Goal: Task Accomplishment & Management: Manage account settings

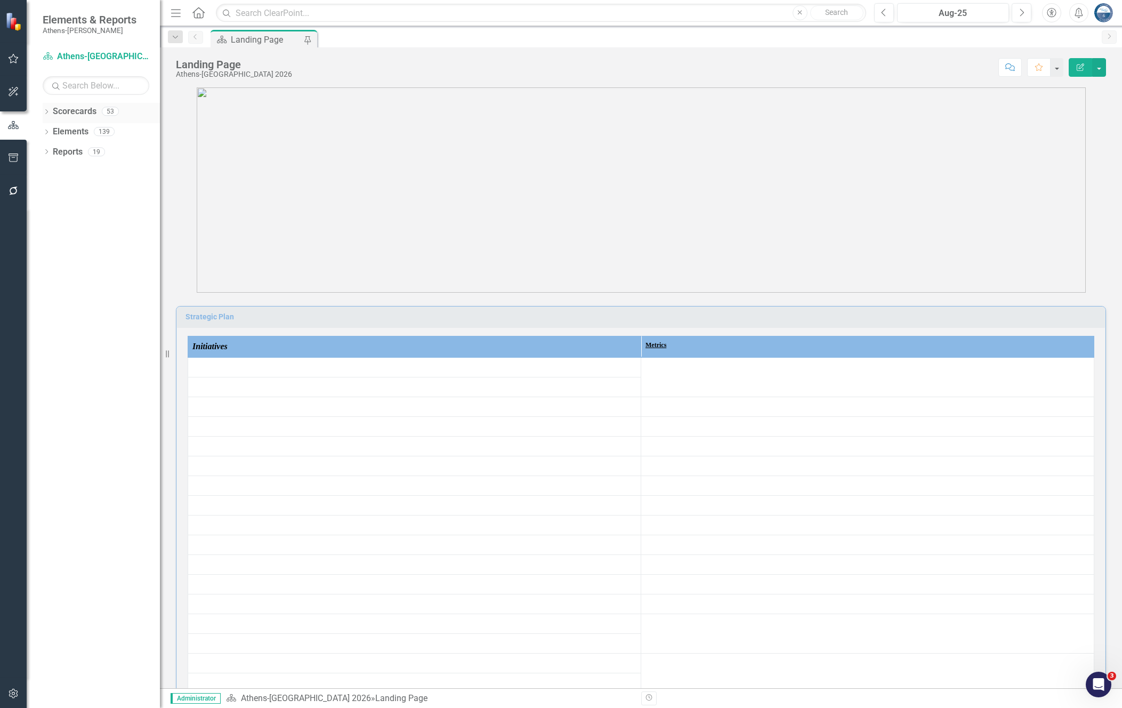
click at [48, 110] on icon "Dropdown" at bounding box center [46, 113] width 7 height 6
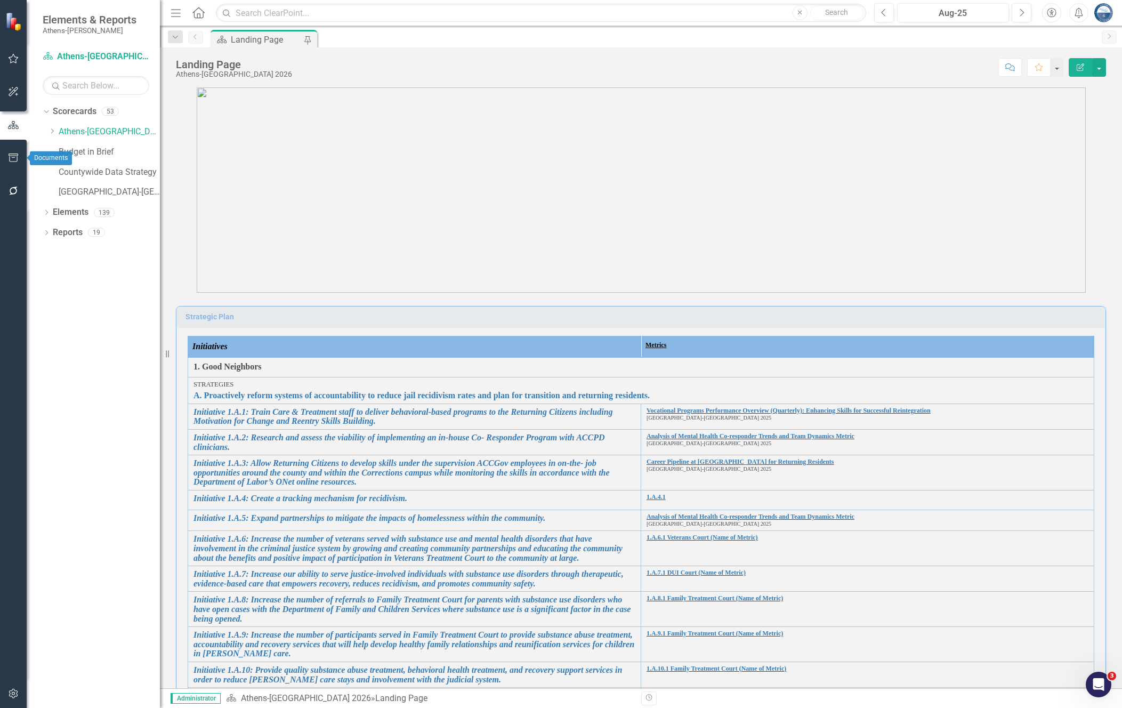
click at [14, 159] on icon "button" at bounding box center [13, 158] width 11 height 9
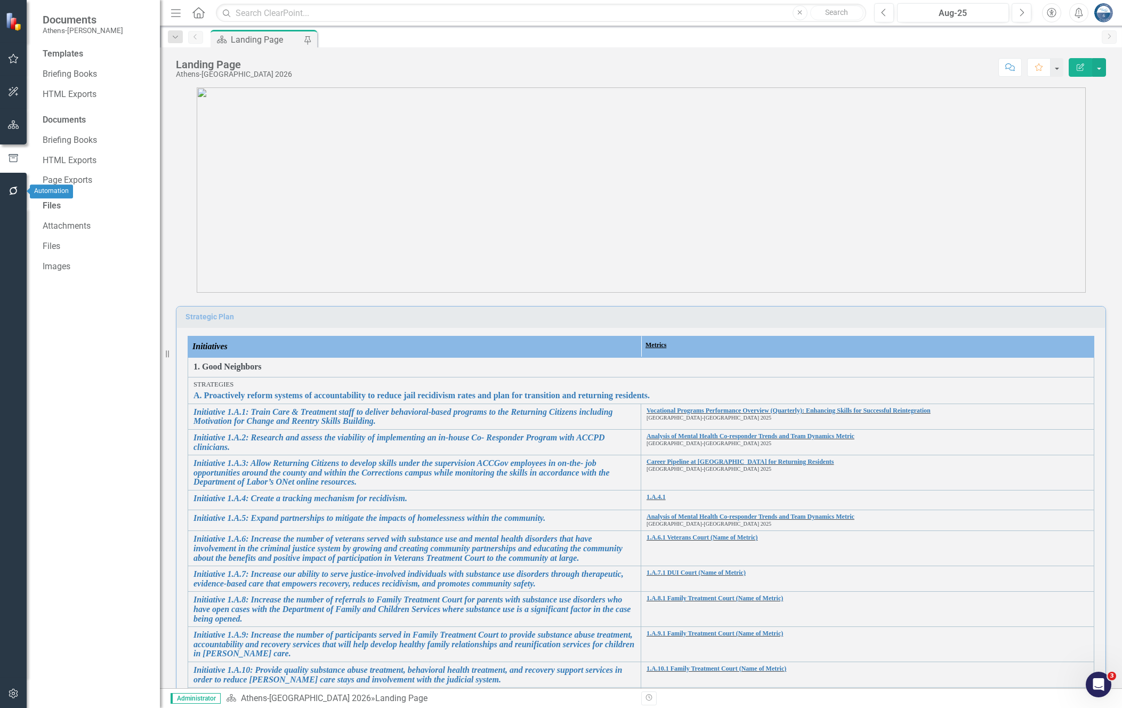
click at [15, 191] on icon "button" at bounding box center [13, 191] width 11 height 9
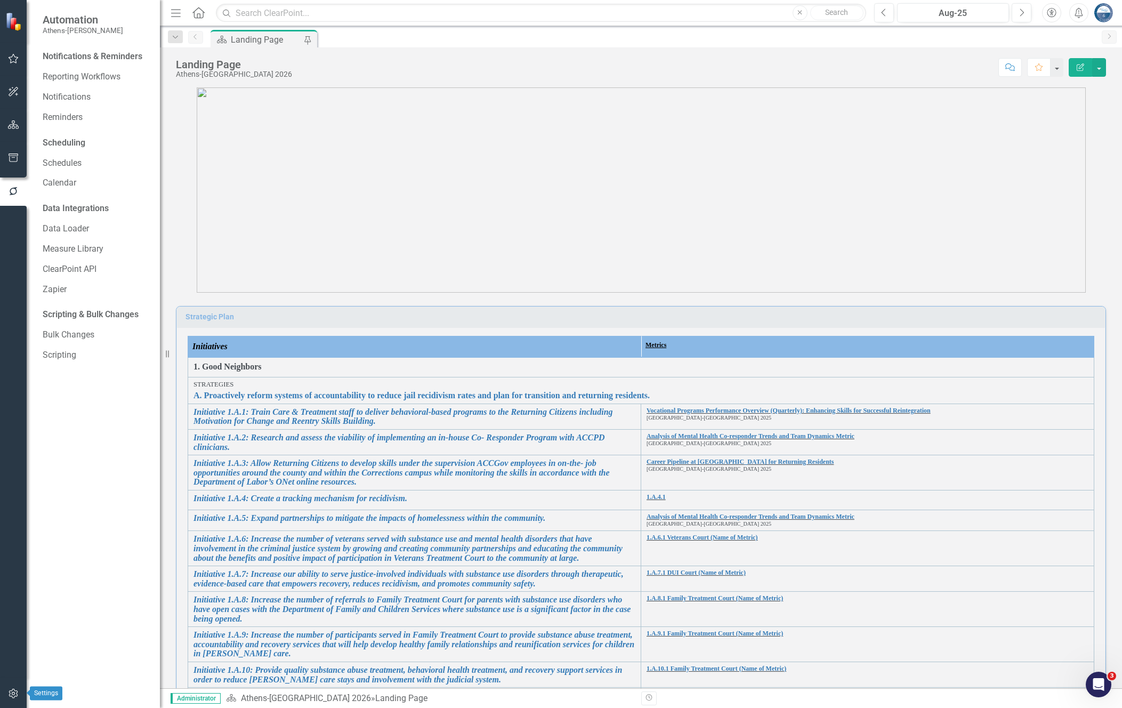
click at [13, 696] on icon "button" at bounding box center [13, 693] width 11 height 9
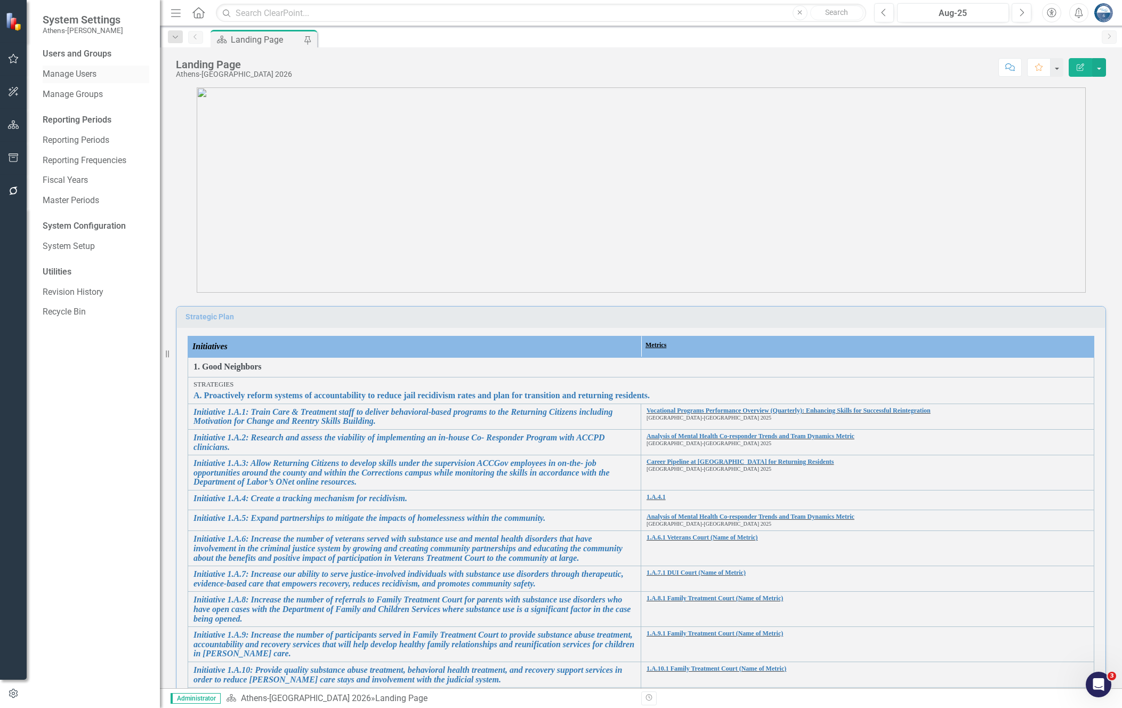
click at [75, 74] on link "Manage Users" at bounding box center [96, 74] width 107 height 12
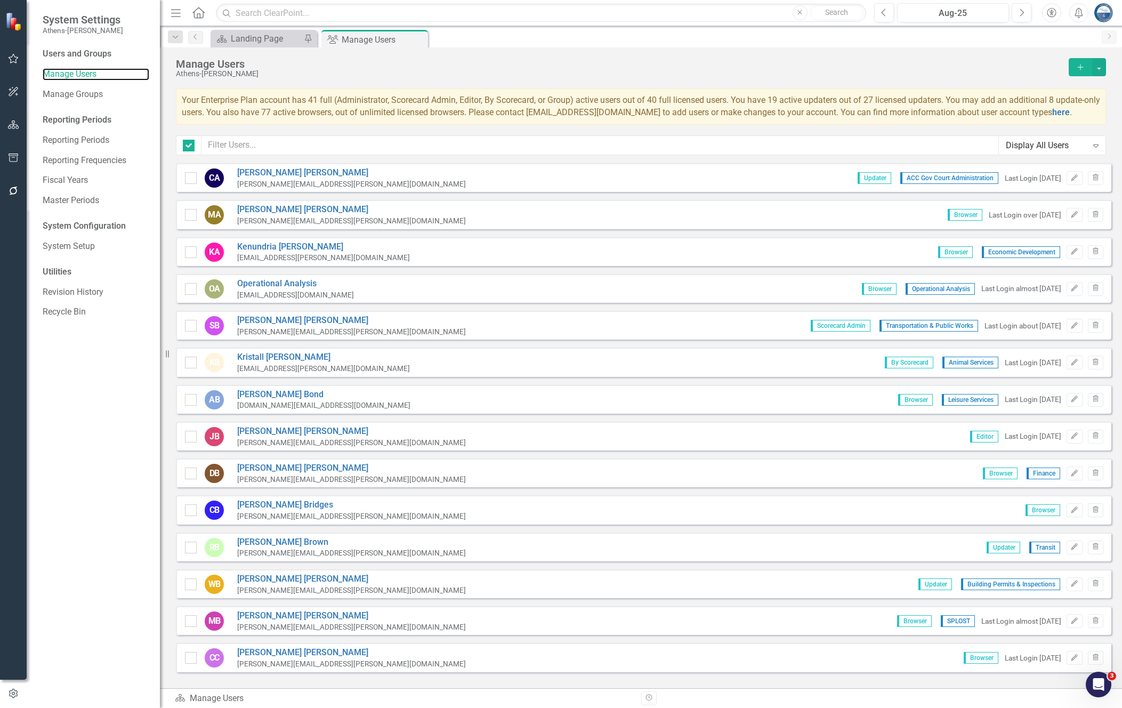
checkbox input "false"
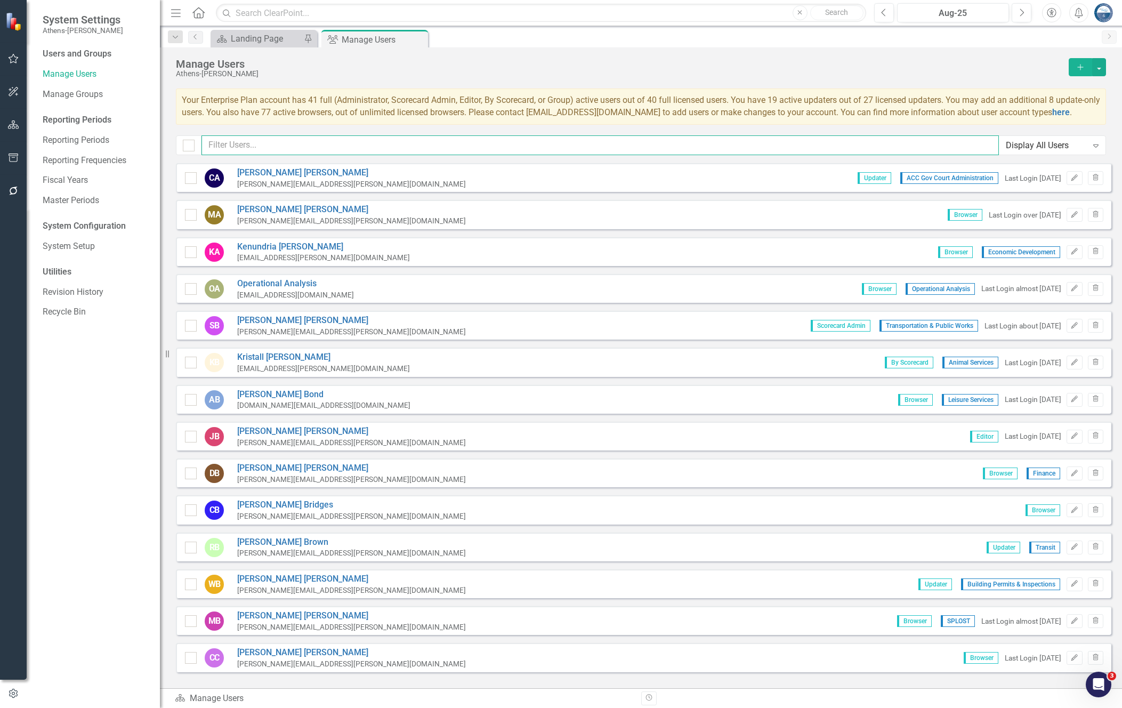
click at [291, 147] on input "text" at bounding box center [601, 145] width 798 height 20
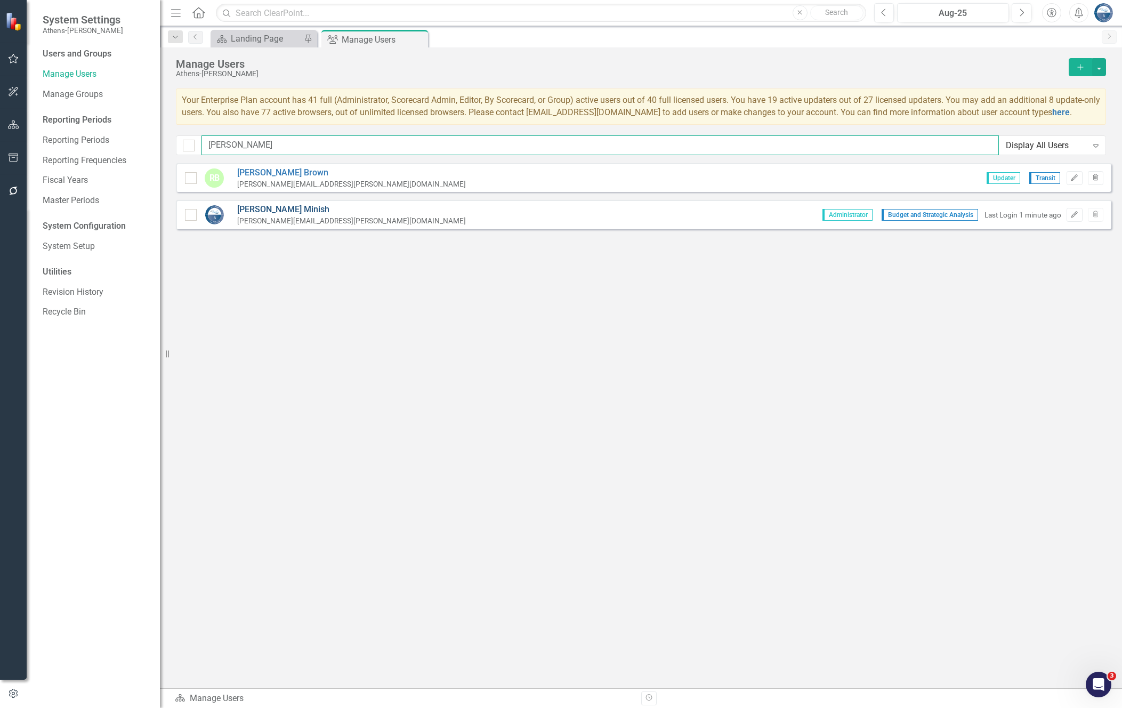
type input "[PERSON_NAME]"
click at [261, 209] on link "[PERSON_NAME]" at bounding box center [351, 210] width 229 height 12
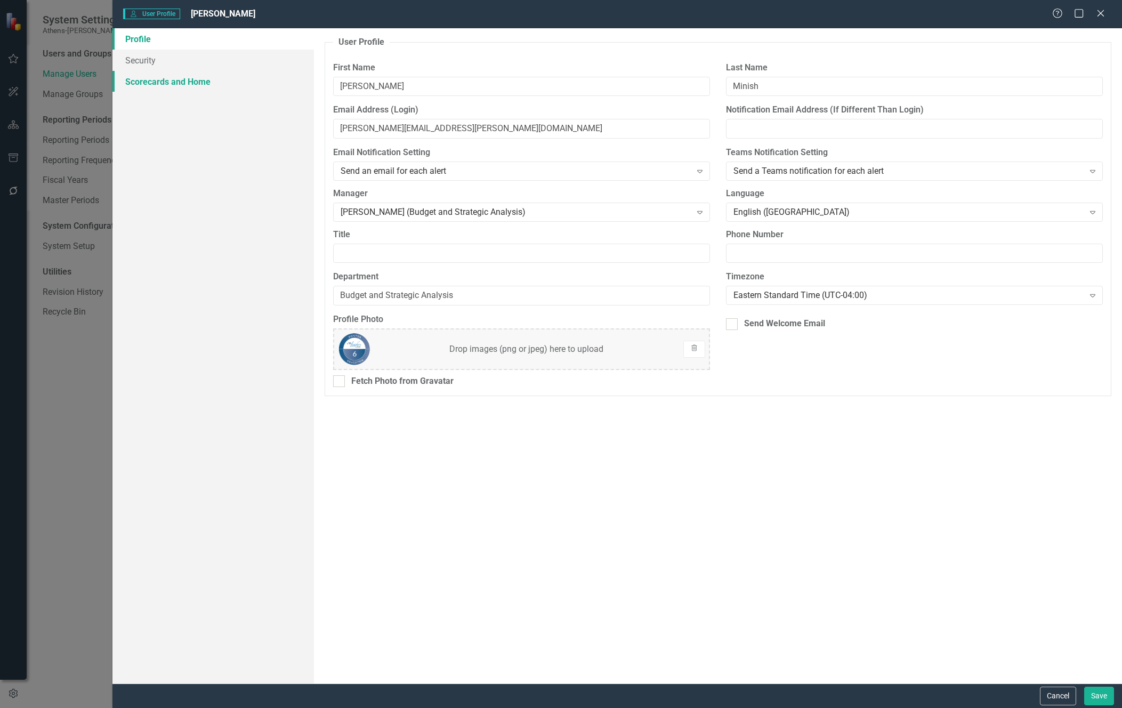
click at [154, 83] on link "Scorecards and Home" at bounding box center [214, 81] width 202 height 21
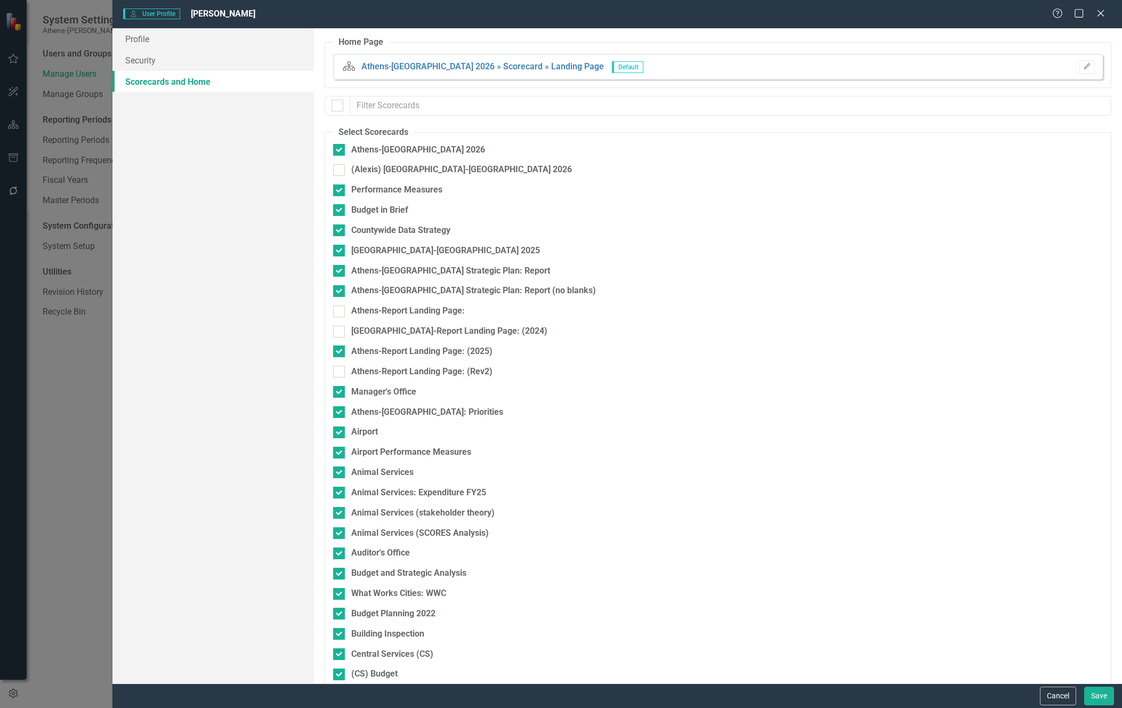
checkbox input "false"
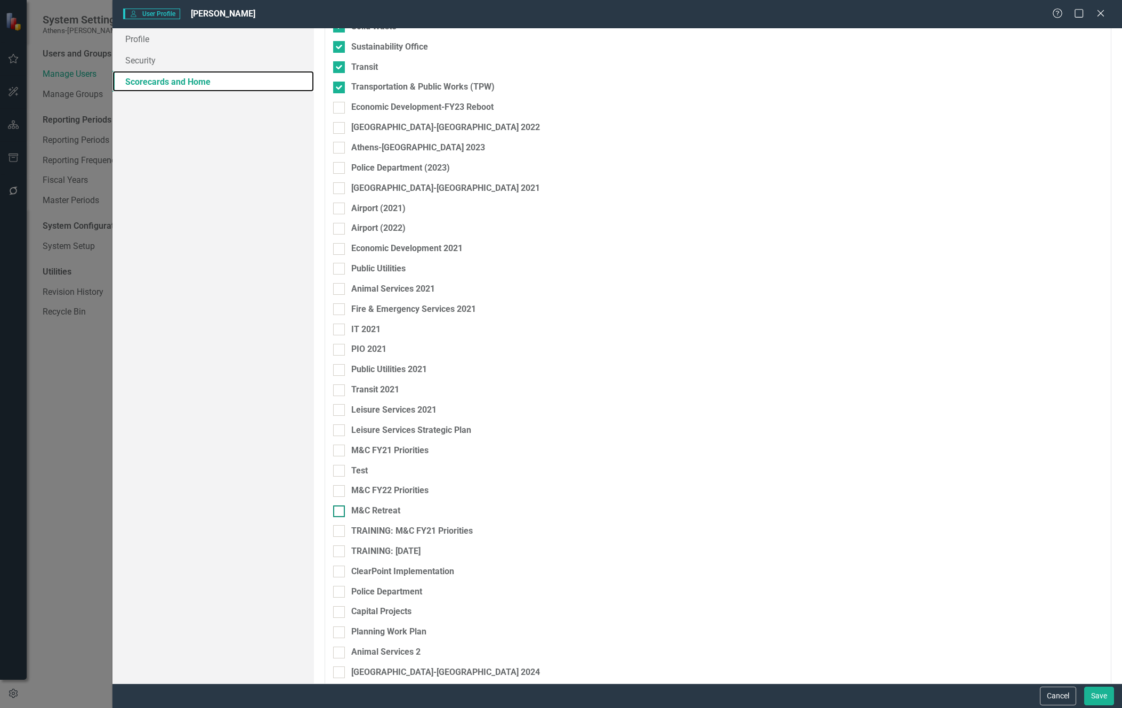
scroll to position [1365, 0]
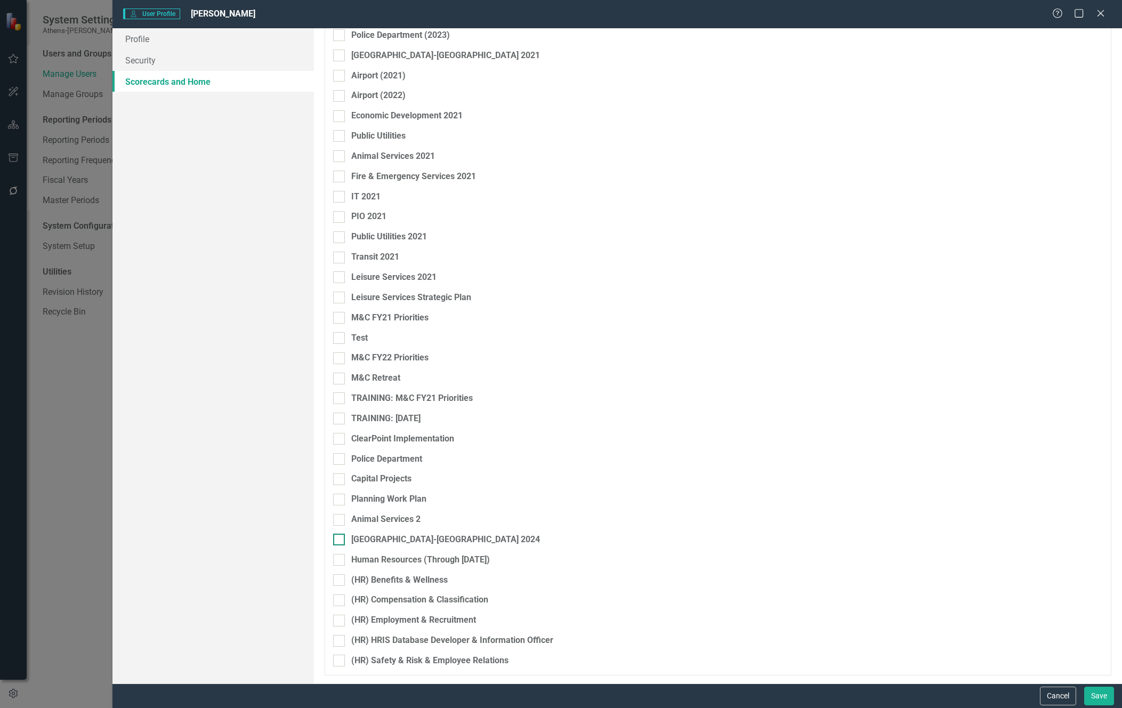
click at [342, 539] on div at bounding box center [339, 540] width 12 height 12
click at [340, 539] on input "[GEOGRAPHIC_DATA]-[GEOGRAPHIC_DATA] 2024" at bounding box center [336, 537] width 7 height 7
checkbox input "true"
click at [1098, 698] on button "Save" at bounding box center [1099, 696] width 30 height 19
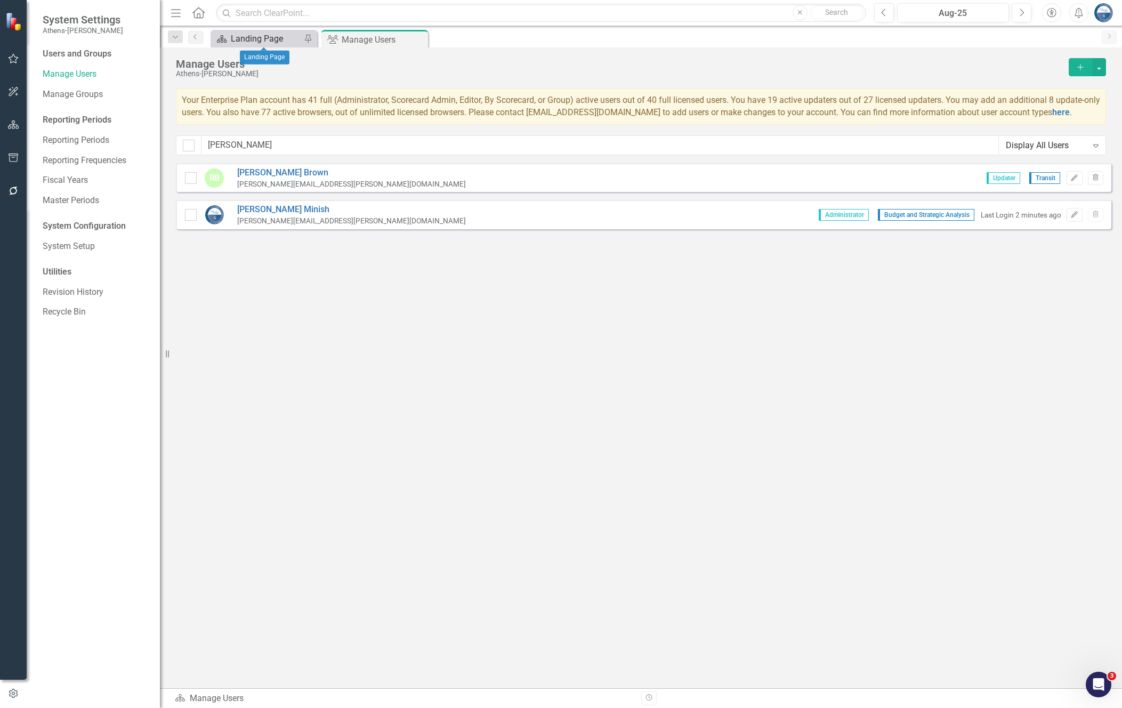
click at [269, 34] on div "Landing Page" at bounding box center [266, 38] width 70 height 13
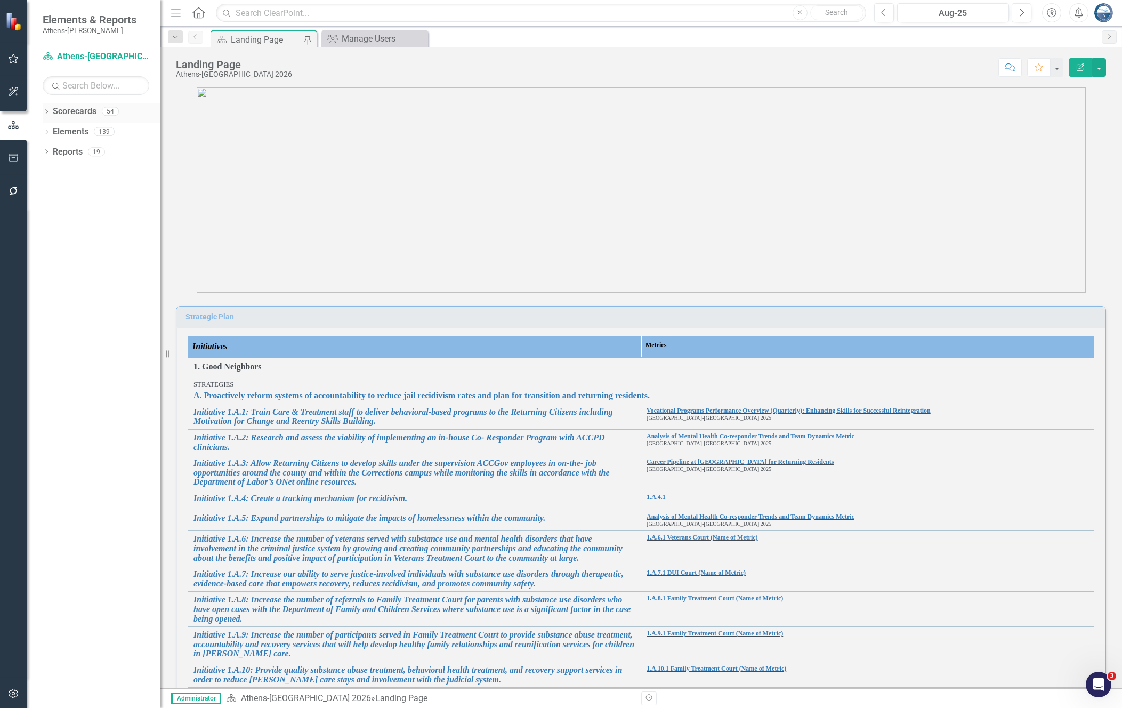
click at [46, 112] on icon "Dropdown" at bounding box center [46, 113] width 7 height 6
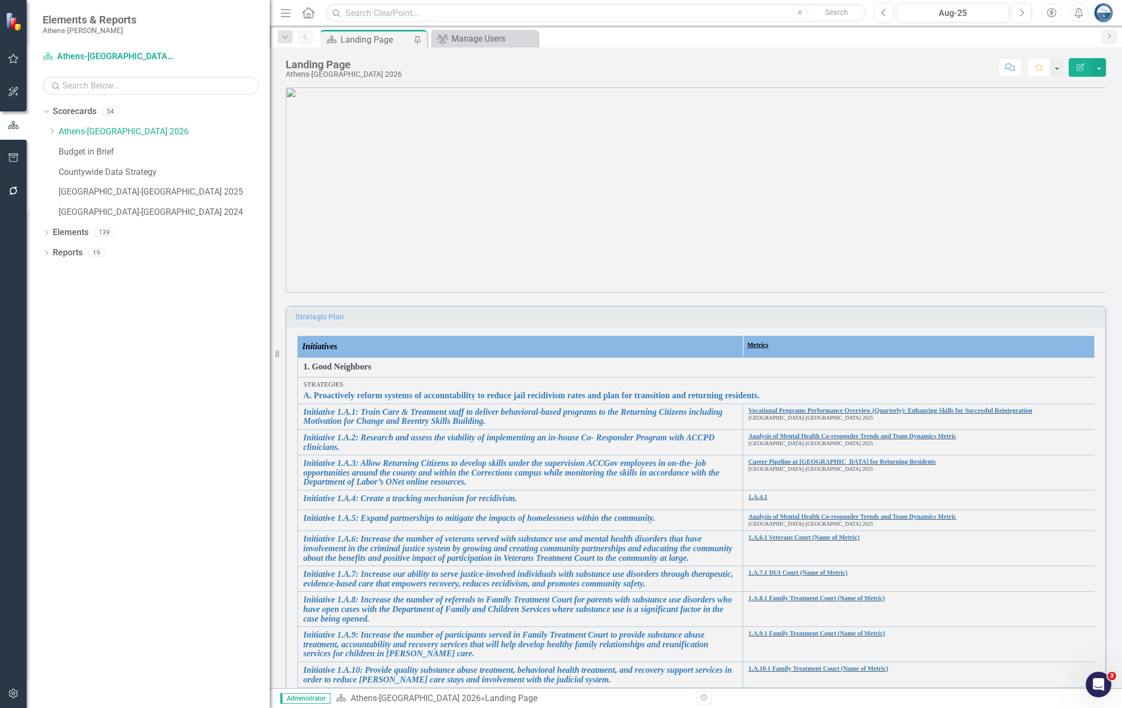
drag, startPoint x: 163, startPoint y: 148, endPoint x: 260, endPoint y: 151, distance: 96.6
click at [270, 148] on div "Resize" at bounding box center [274, 354] width 9 height 708
click at [129, 211] on link "[GEOGRAPHIC_DATA]-[GEOGRAPHIC_DATA] 2024" at bounding box center [164, 212] width 211 height 12
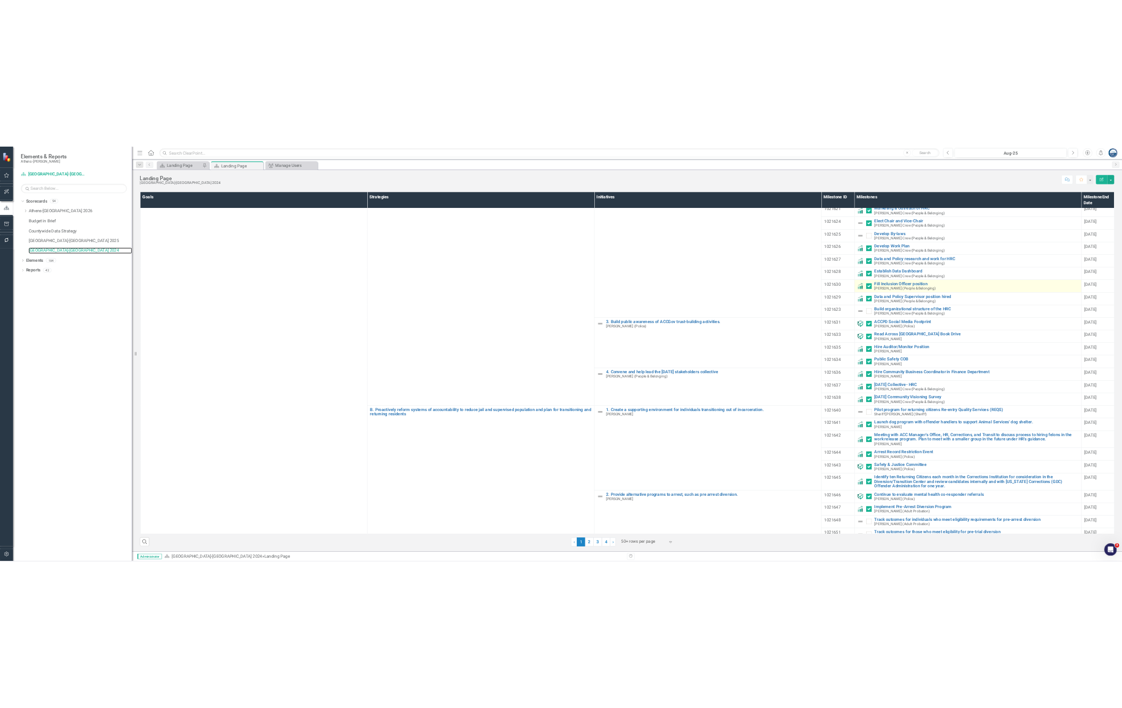
scroll to position [333, 0]
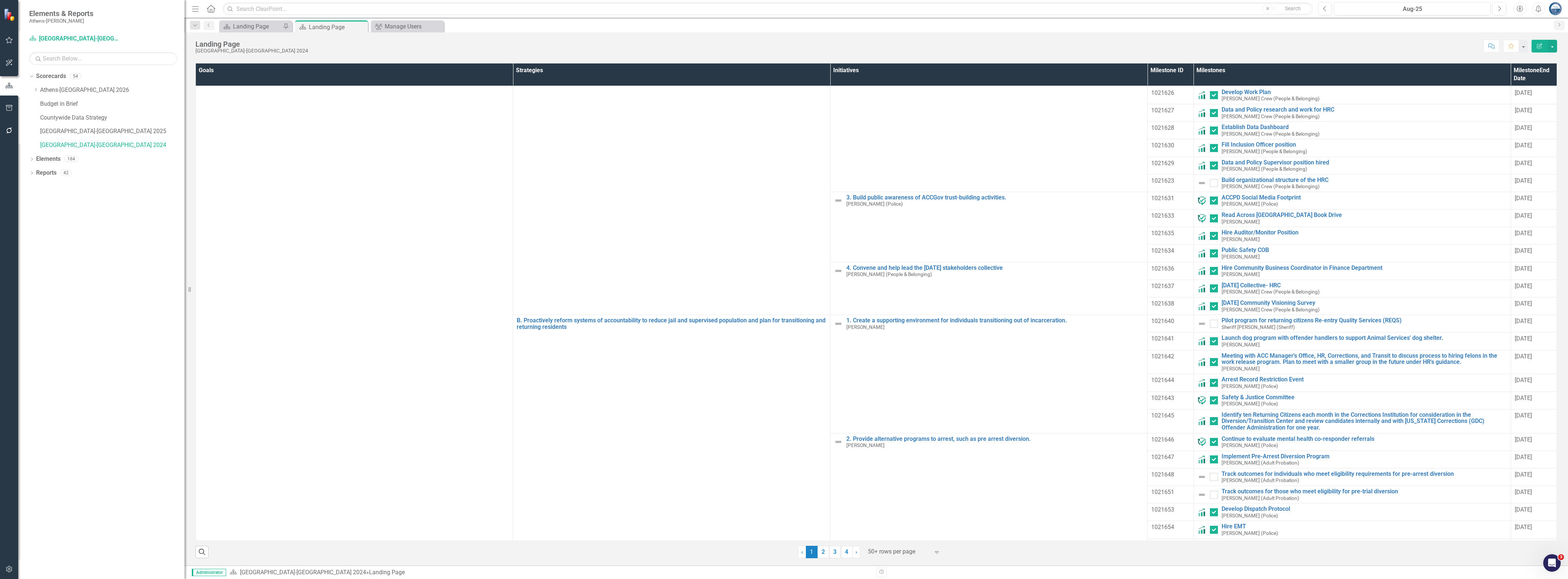
click at [478, 42] on link "Strategic Plan: Initiative Comments MoM" at bounding box center [462, 38] width 107 height 7
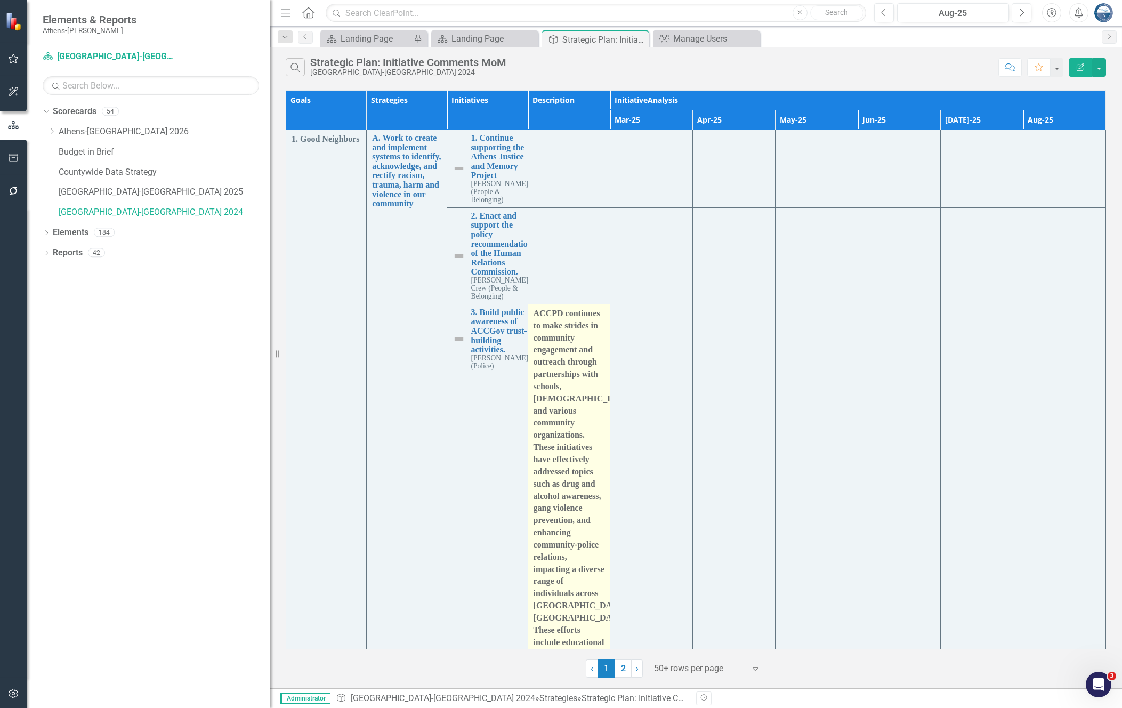
click at [540, 315] on p "ACCPD continues to make strides in community engagement and outreach through pa…" at bounding box center [569, 546] width 71 height 477
click at [555, 340] on p "ACCPD continues to make strides in community engagement and outreach through pa…" at bounding box center [569, 546] width 71 height 477
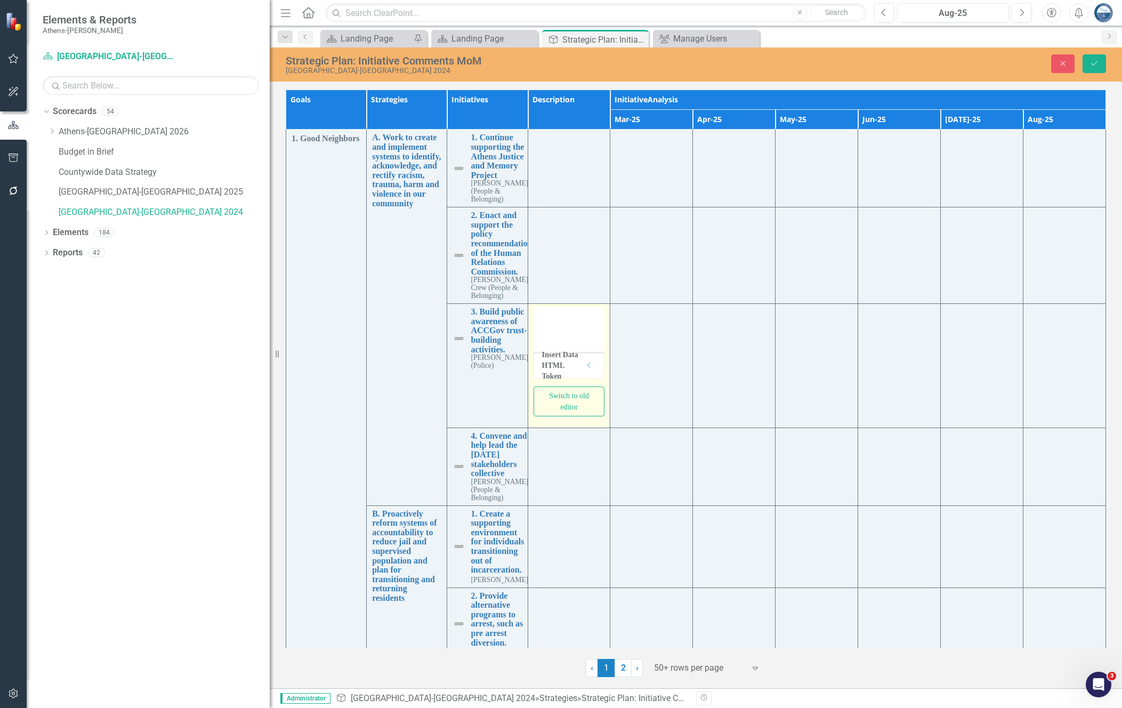
type textarea "<p>ACCPD continues to make strides in community engagement and outreach through…"
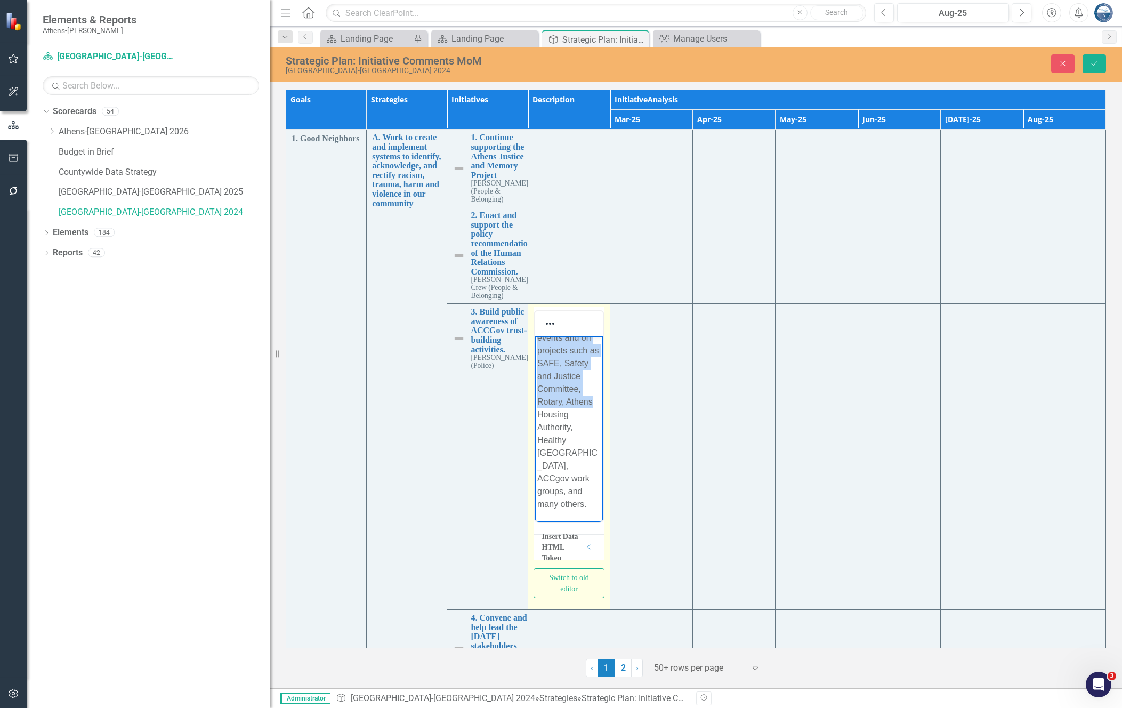
scroll to position [2969, 0]
drag, startPoint x: 537, startPoint y: 345, endPoint x: 1119, endPoint y: 887, distance: 794.9
copy body "LOREM ipsumdolo si amet consect ad elitseddo eiusmodtem inc utlabore etdolor ma…"
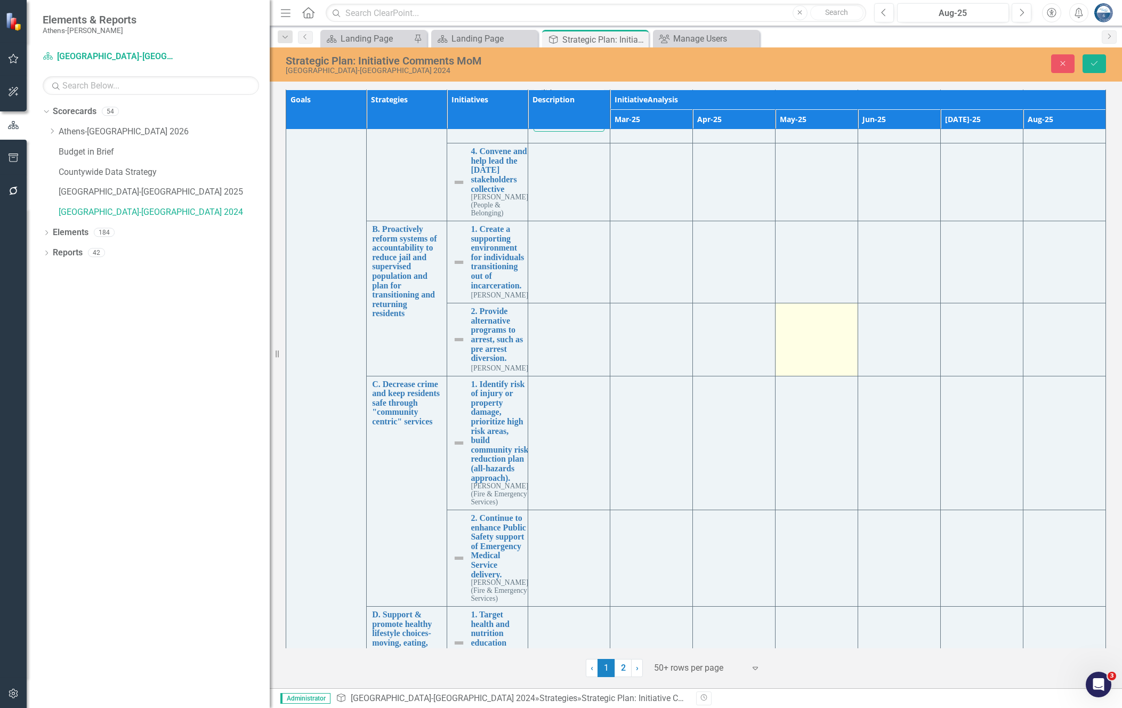
scroll to position [333, 0]
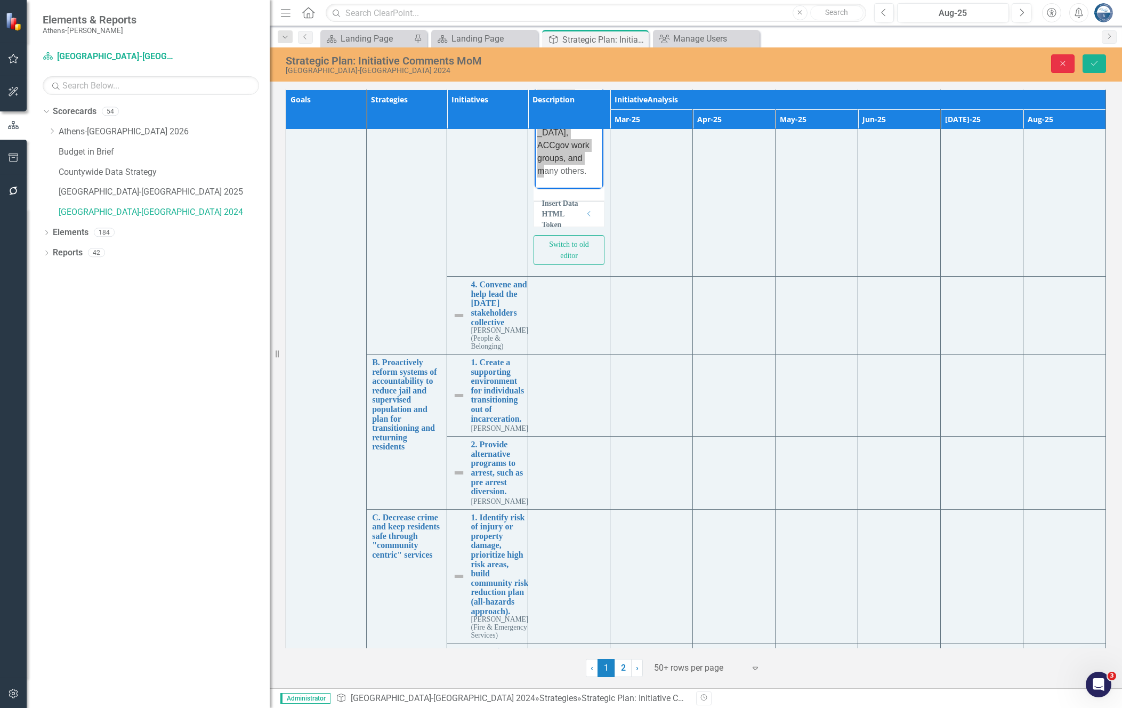
click at [1064, 64] on icon "Close" at bounding box center [1063, 63] width 10 height 7
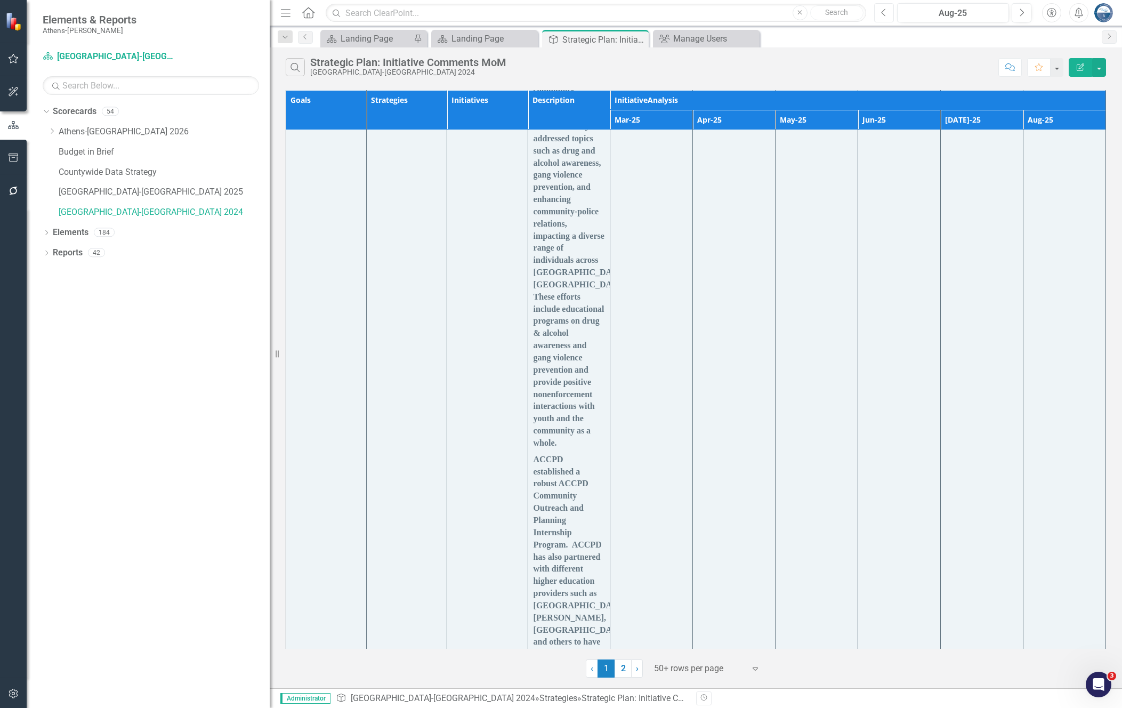
click at [882, 13] on icon "button" at bounding box center [883, 12] width 4 height 7
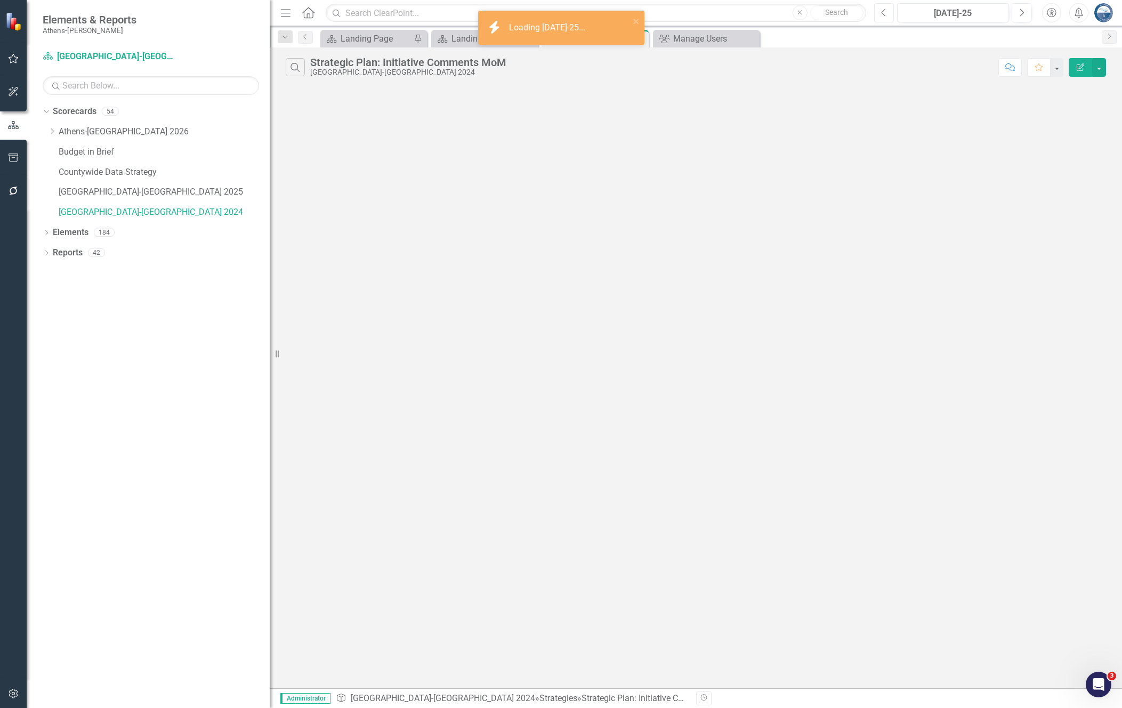
click at [882, 13] on icon "button" at bounding box center [883, 12] width 4 height 7
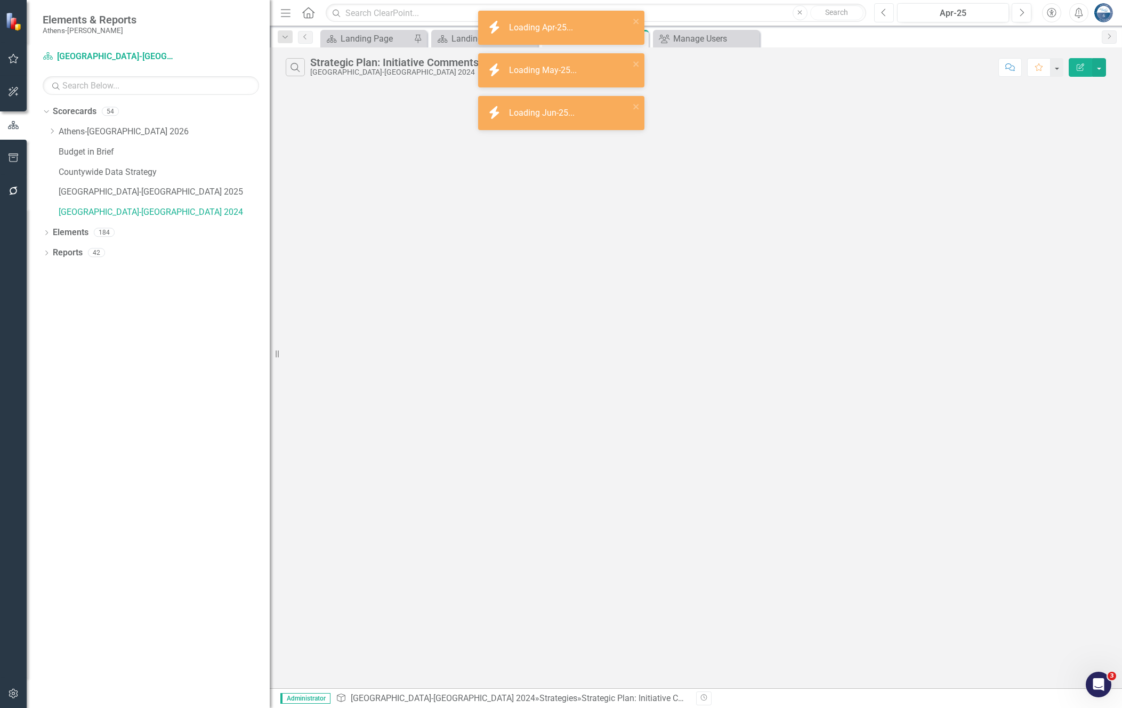
click at [882, 13] on icon "button" at bounding box center [883, 12] width 4 height 7
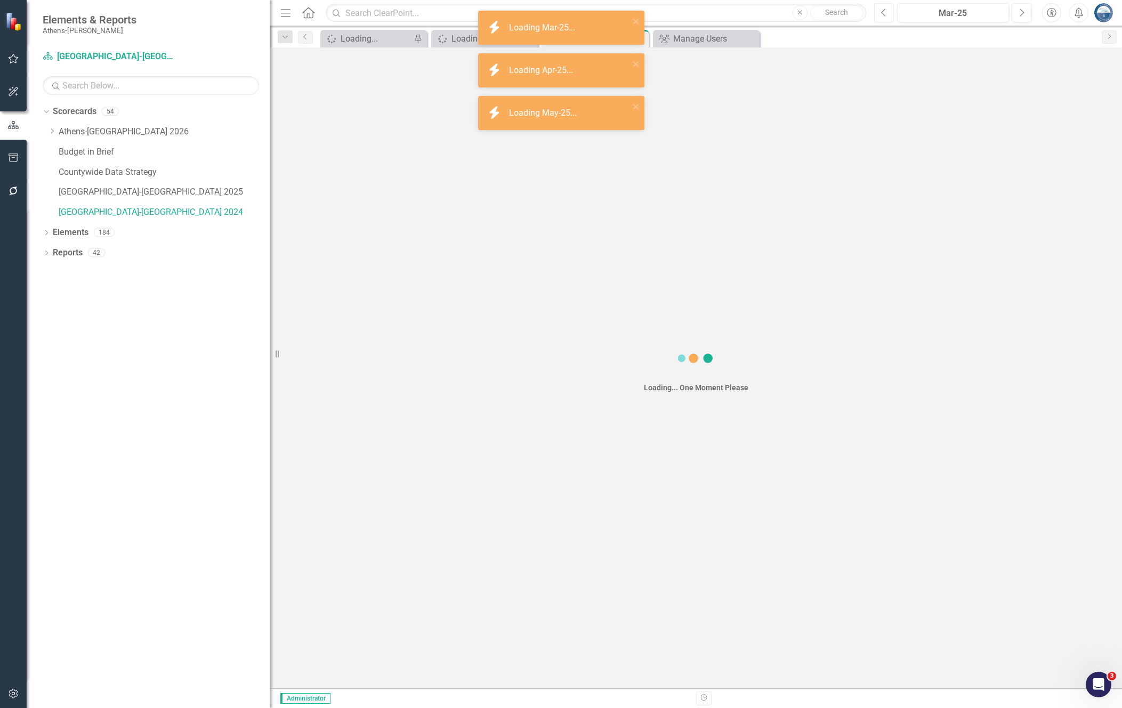
click at [882, 13] on icon "button" at bounding box center [883, 12] width 4 height 7
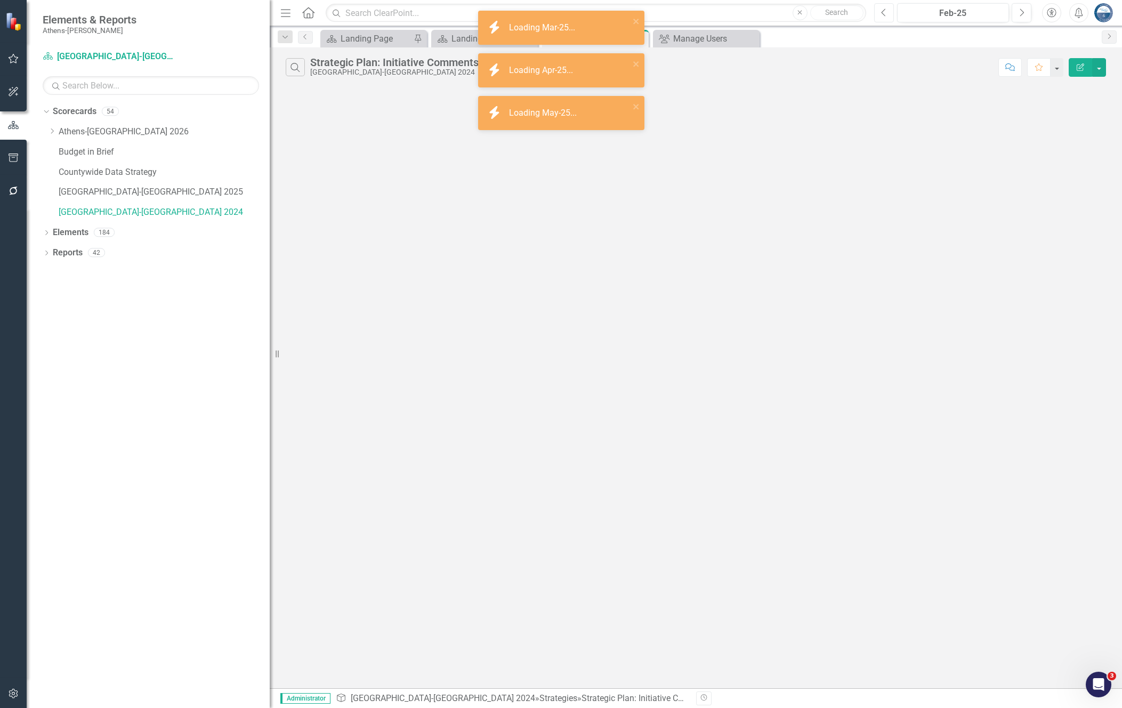
click at [882, 13] on icon "button" at bounding box center [883, 12] width 4 height 7
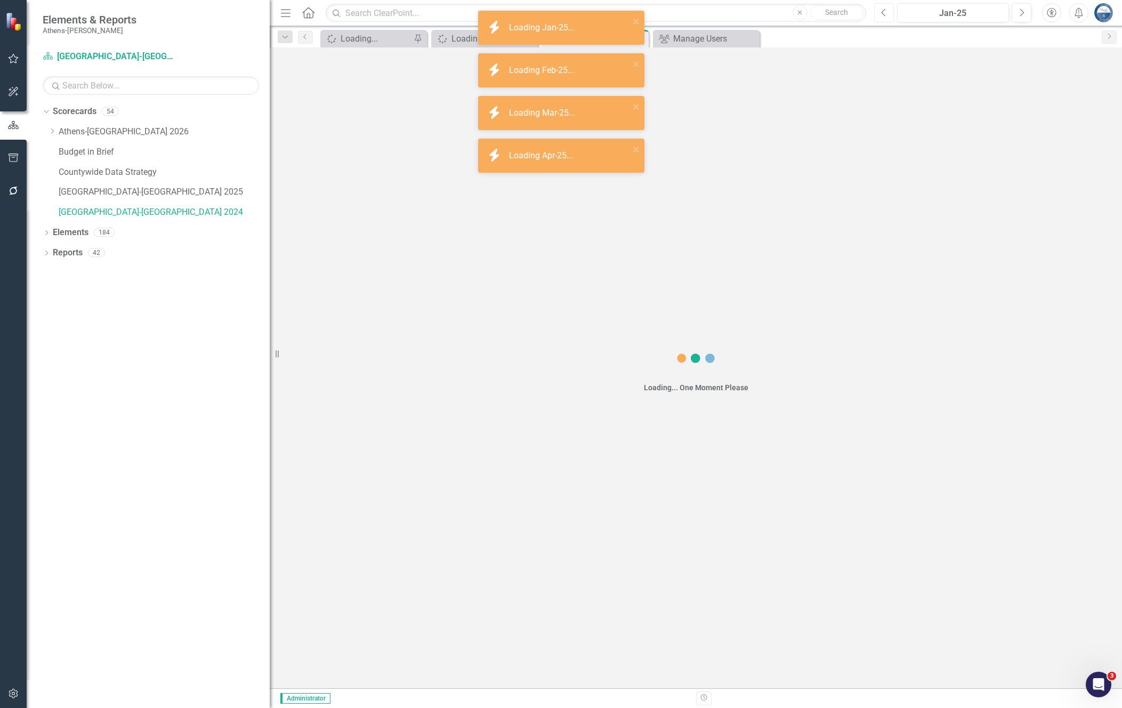
click at [882, 13] on icon "button" at bounding box center [883, 12] width 4 height 7
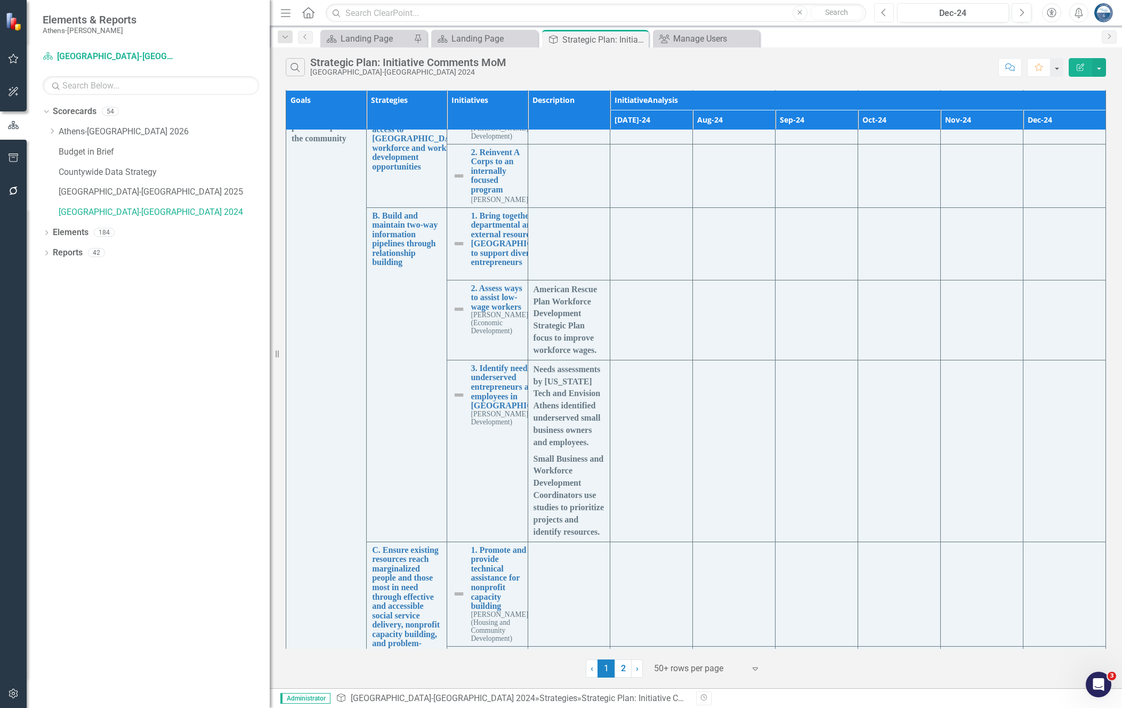
scroll to position [7531, 0]
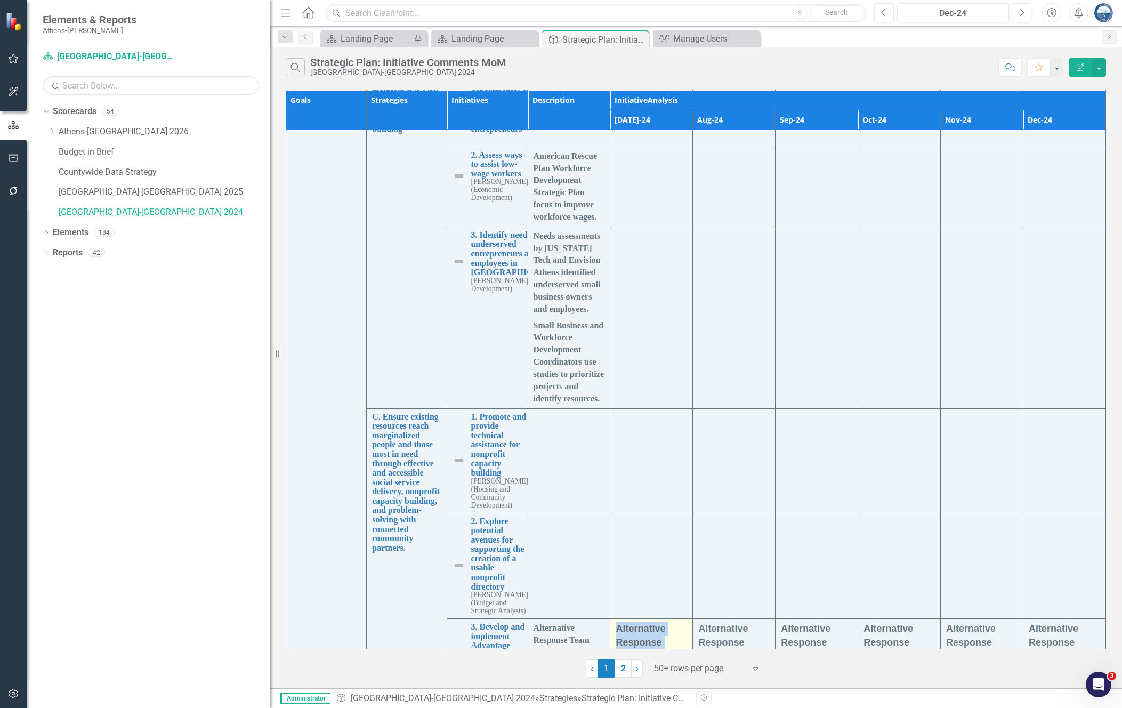
drag, startPoint x: 615, startPoint y: 268, endPoint x: 654, endPoint y: 360, distance: 100.1
click at [654, 622] on p "Alternative Response Team active and is being dispatched and responding to call…" at bounding box center [651, 677] width 71 height 110
copy span "Alternative Response Team active and is being dispatched and responding to call…"
click at [491, 622] on link "3. Develop and implement Advantage Alternative Response Team pilot program" at bounding box center [500, 650] width 58 height 57
